Goal: Navigation & Orientation: Find specific page/section

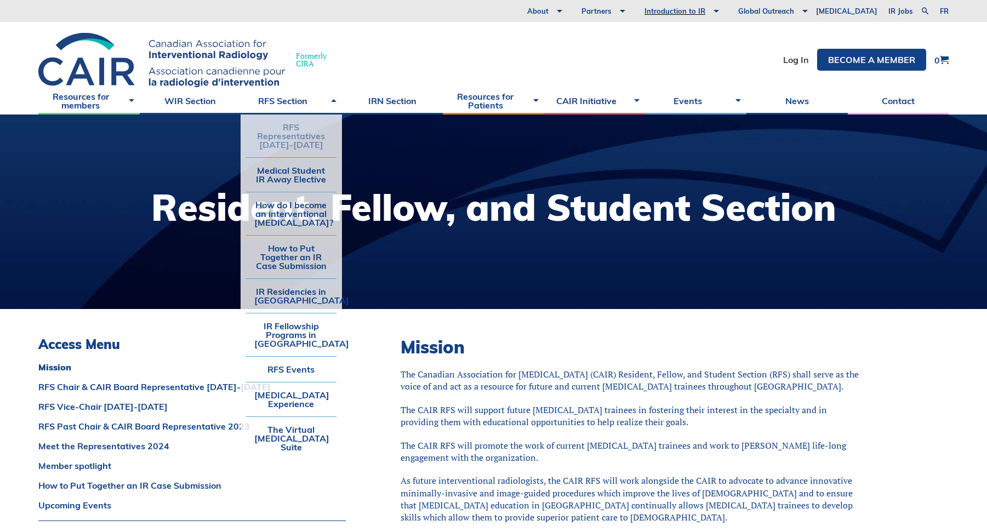
click at [292, 127] on link "RFS Representatives [DATE]-[DATE]" at bounding box center [291, 136] width 90 height 43
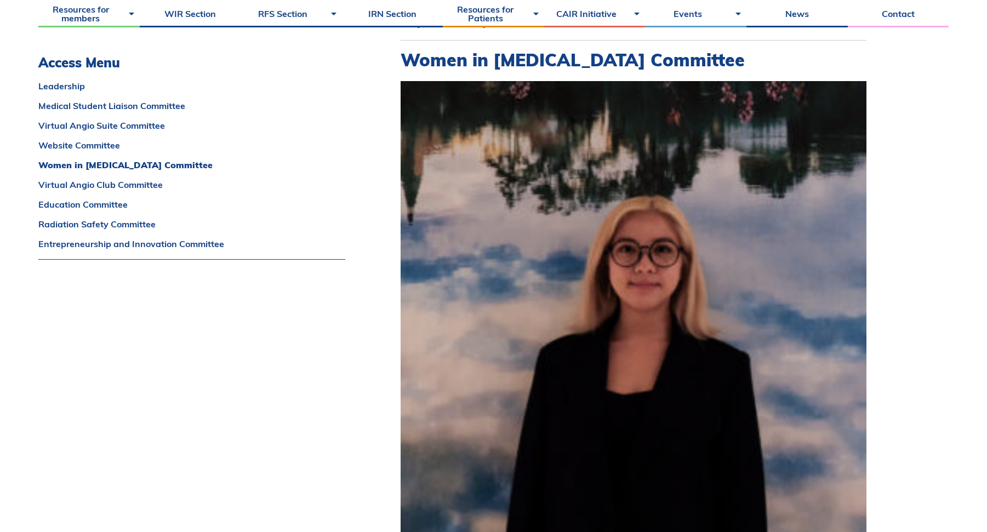
scroll to position [4440, 0]
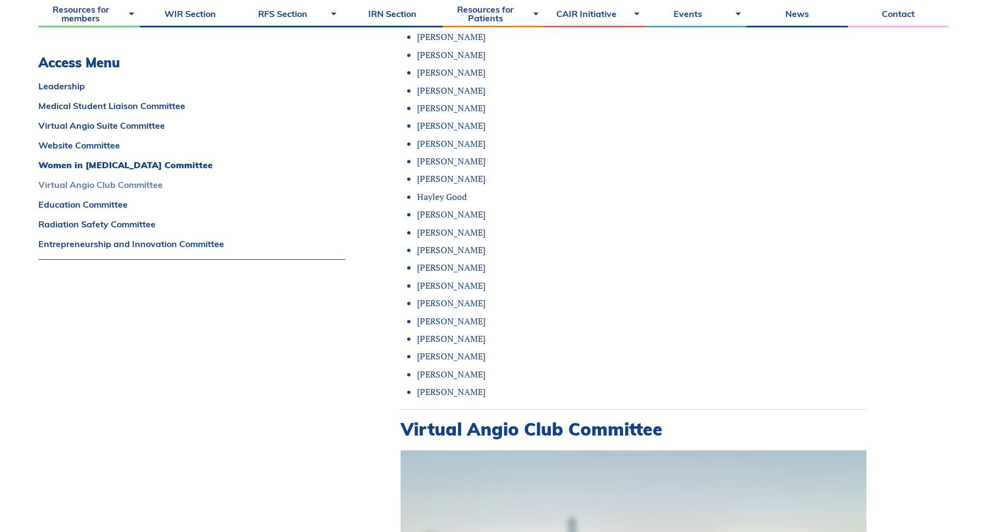
click at [126, 185] on link "Virtual Angio Club Committee" at bounding box center [191, 184] width 307 height 9
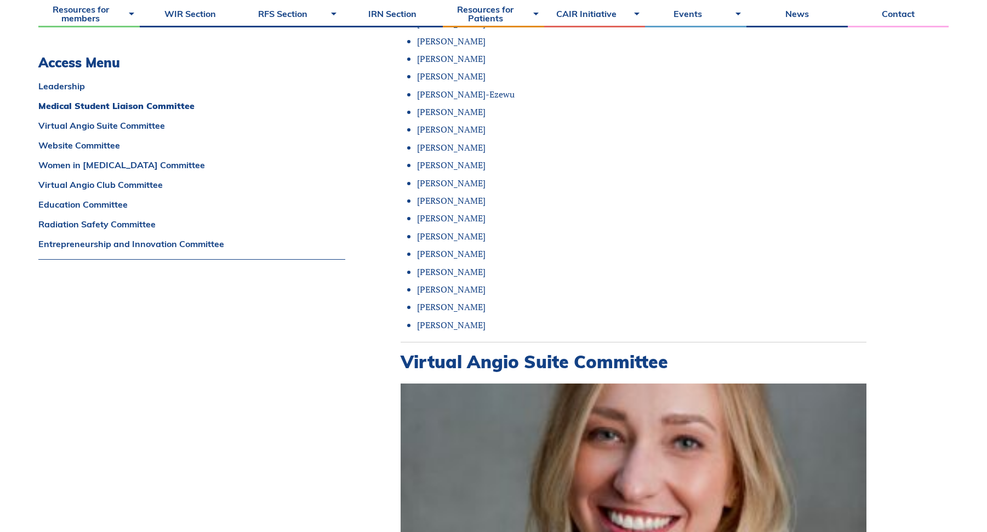
scroll to position [0, 0]
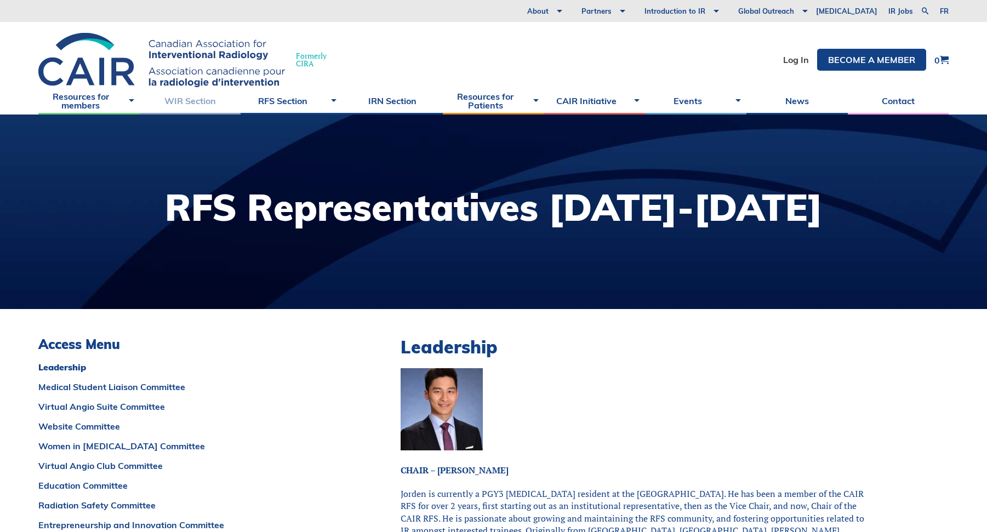
click at [191, 101] on link "WIR Section" at bounding box center [190, 100] width 101 height 27
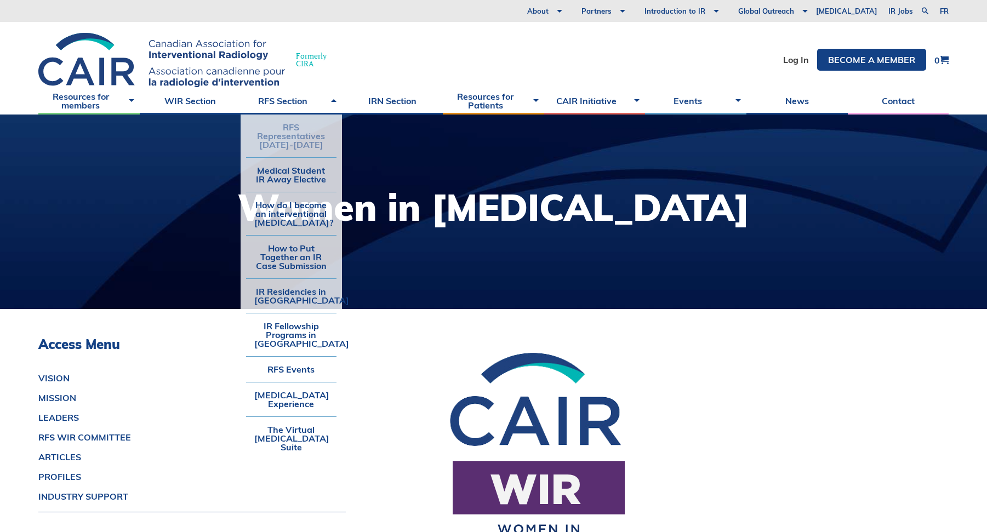
click at [303, 119] on link "RFS Representatives [DATE]-[DATE]" at bounding box center [291, 136] width 90 height 43
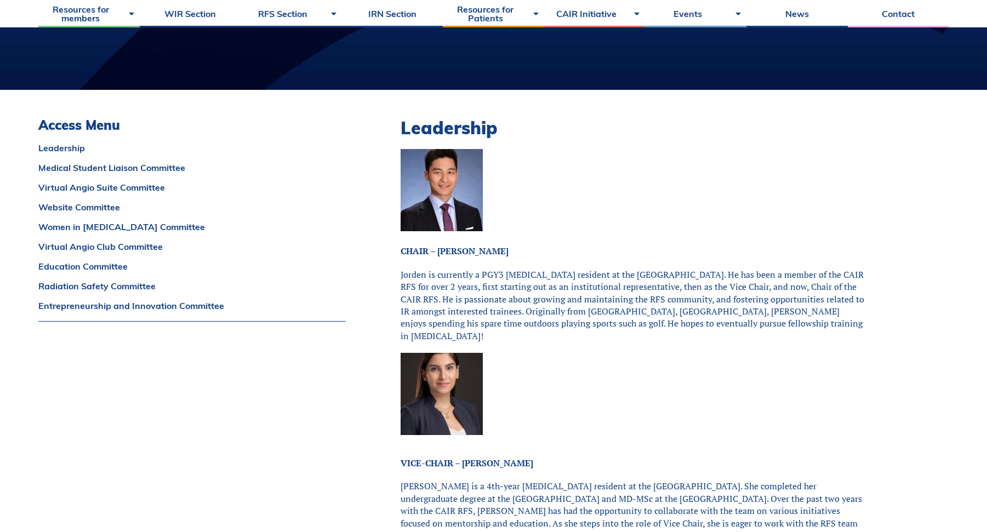
scroll to position [438, 0]
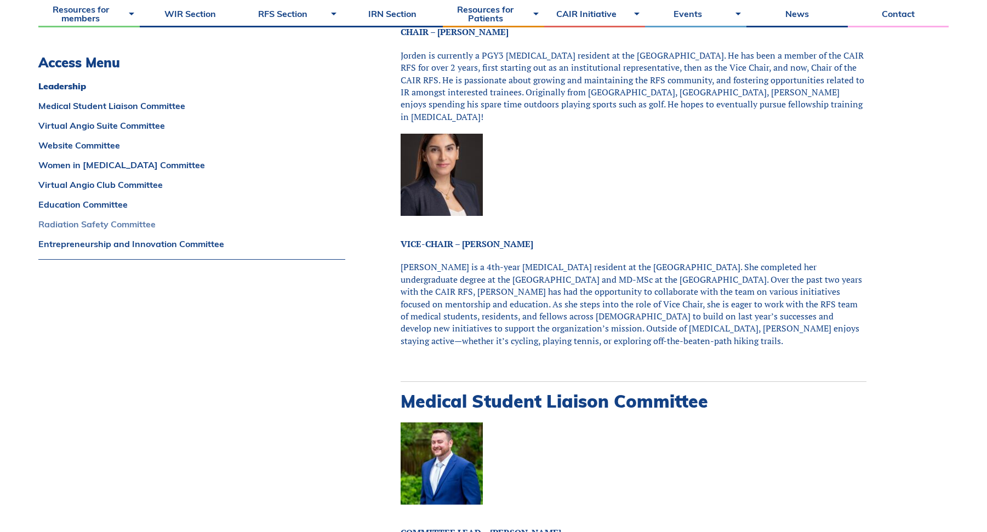
click at [127, 225] on link "Radiation Safety Committee" at bounding box center [191, 224] width 307 height 9
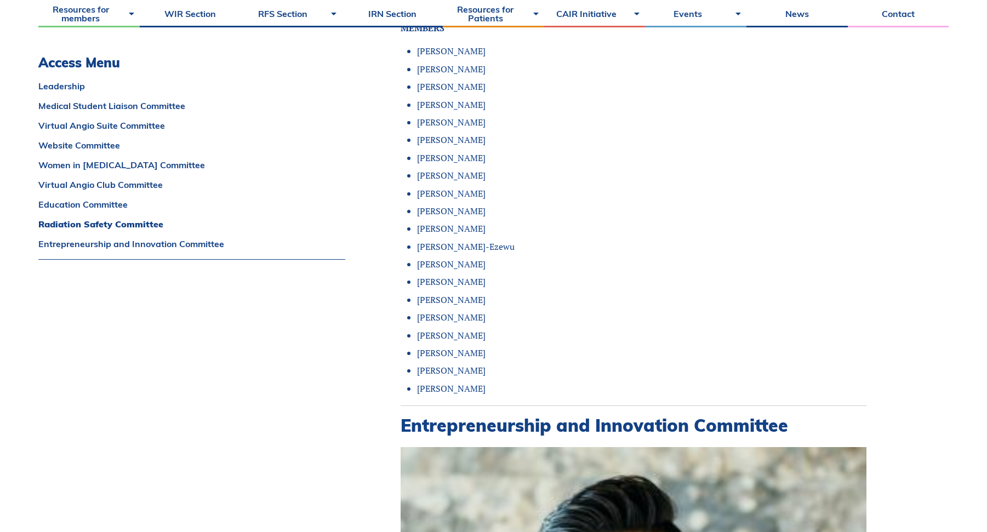
scroll to position [8681, 0]
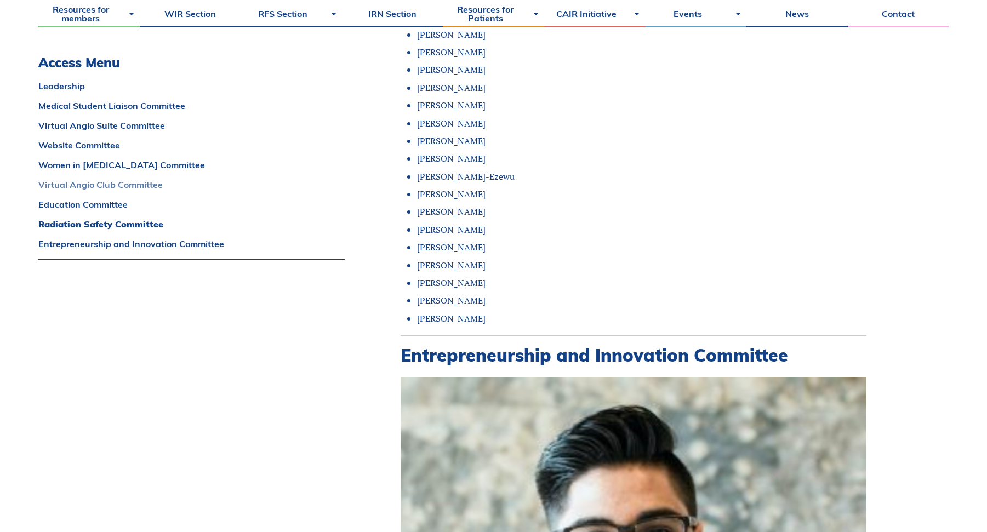
click at [129, 184] on link "Virtual Angio Club Committee" at bounding box center [191, 184] width 307 height 9
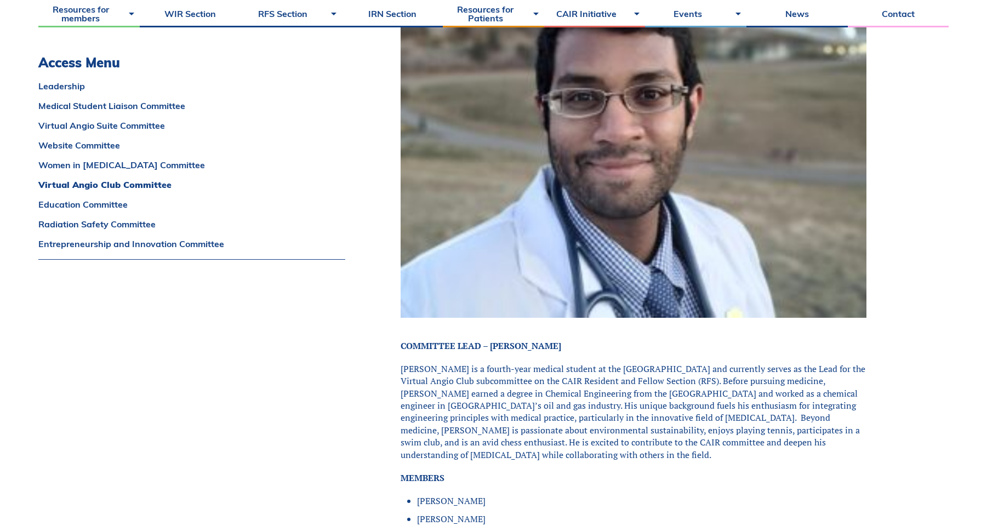
scroll to position [5492, 0]
